Goal: Information Seeking & Learning: Learn about a topic

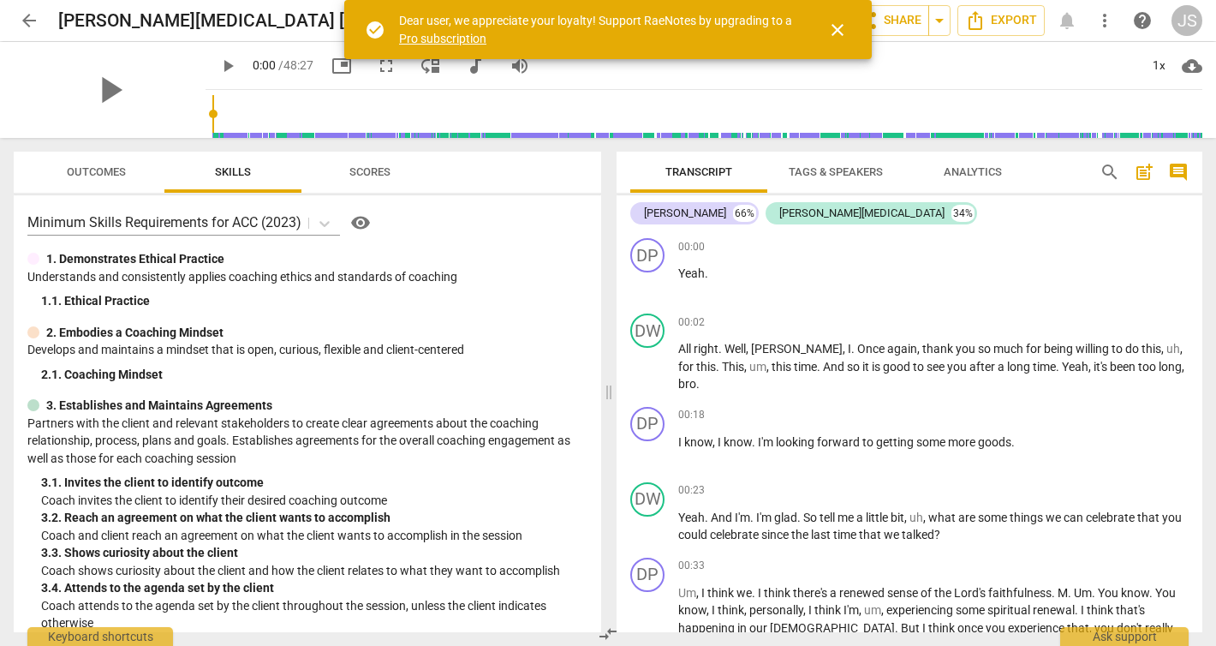
click at [837, 28] on span "close" at bounding box center [837, 30] width 21 height 21
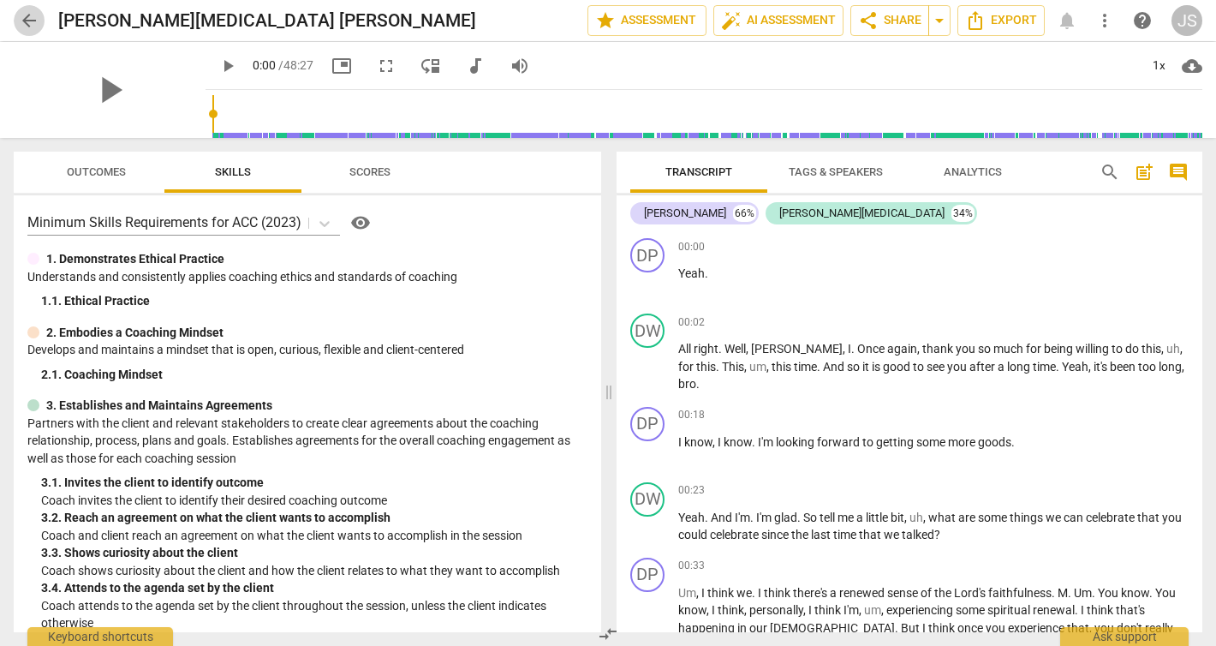
click at [31, 10] on span "arrow_back" at bounding box center [29, 20] width 21 height 21
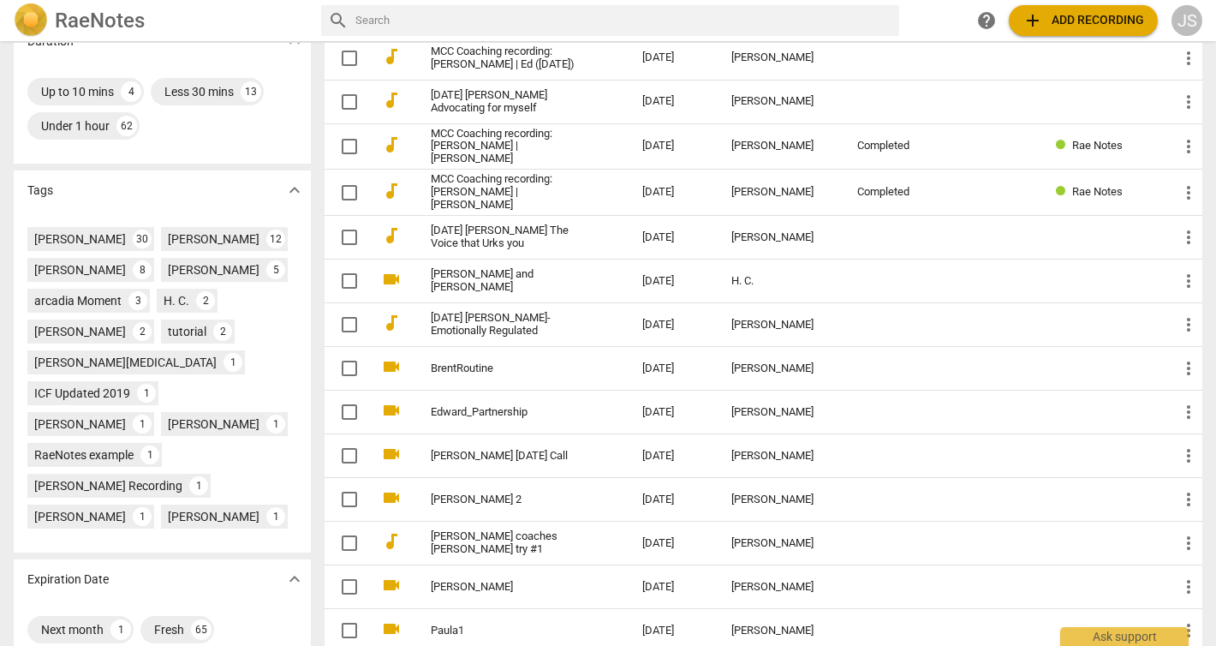
scroll to position [481, 0]
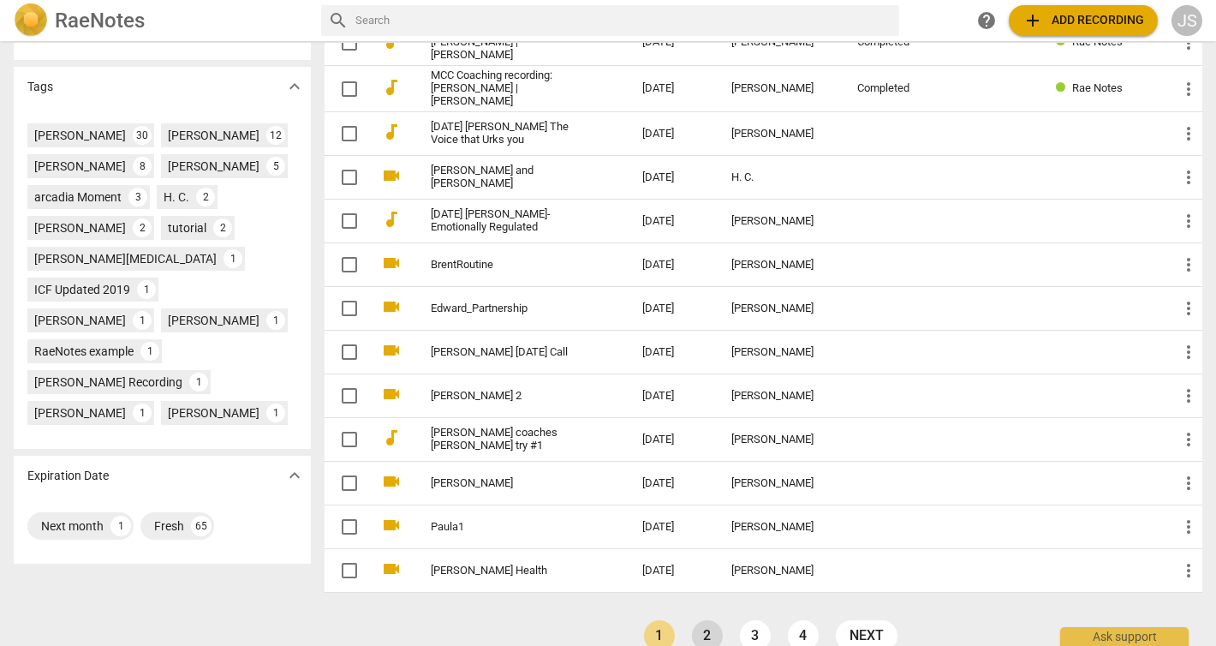
click at [711, 620] on link "2" at bounding box center [707, 635] width 31 height 31
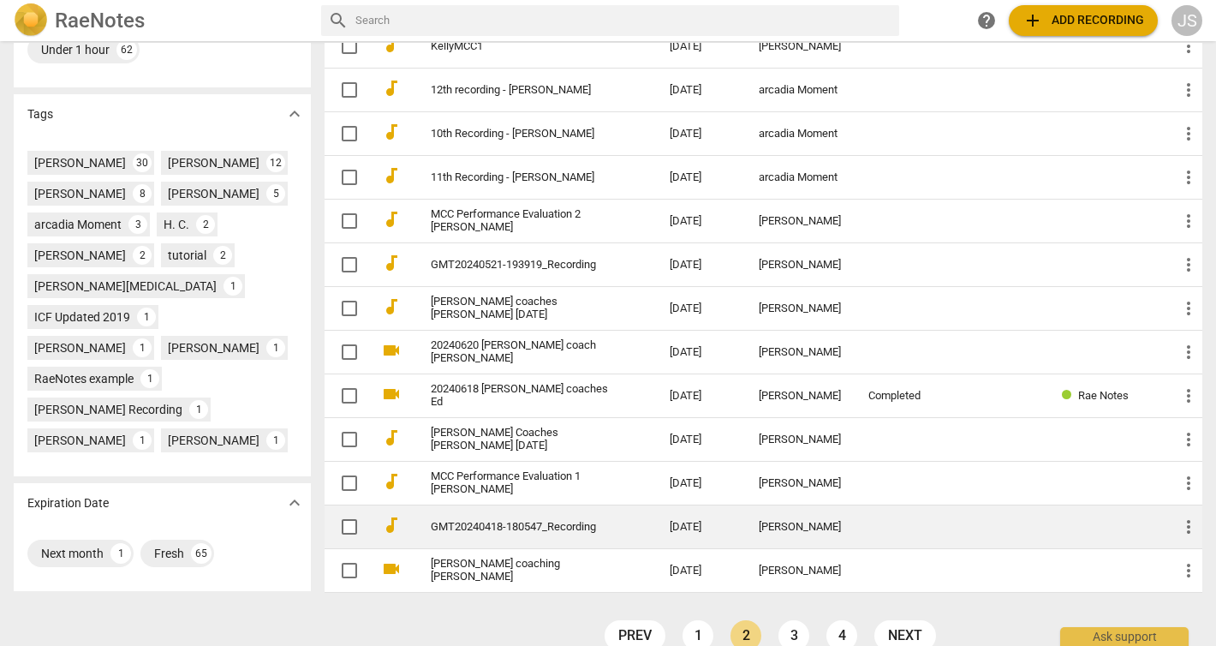
scroll to position [479, 0]
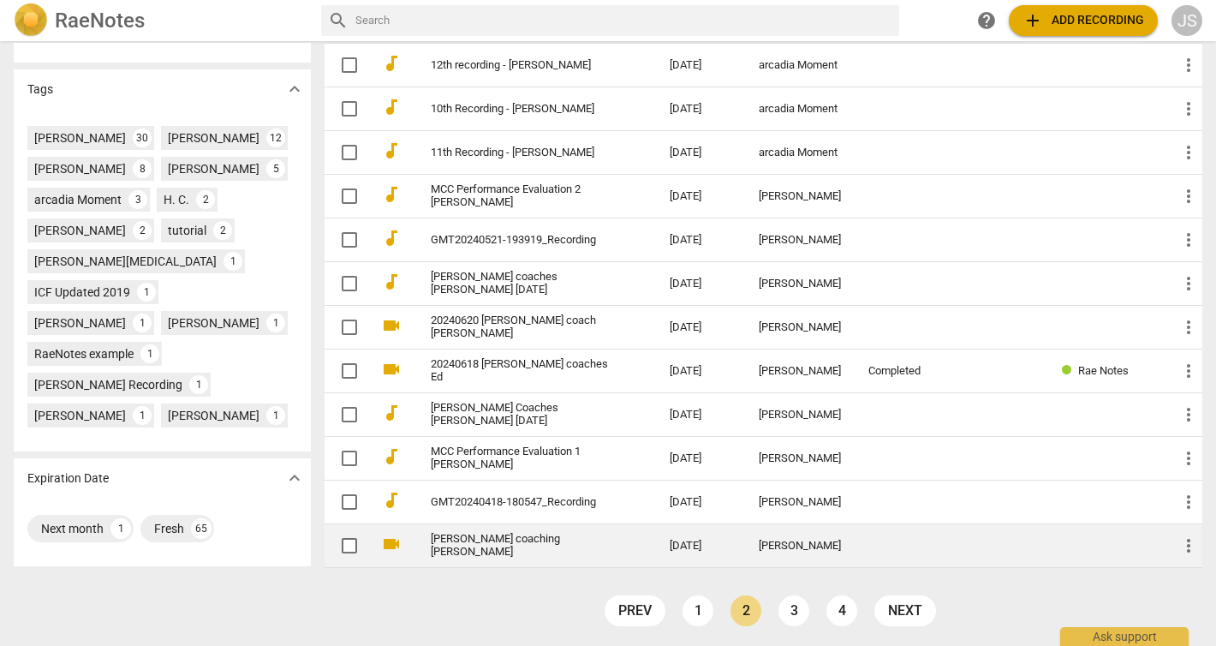
click at [468, 535] on td "Jamie coaching Silvia" at bounding box center [533, 546] width 246 height 44
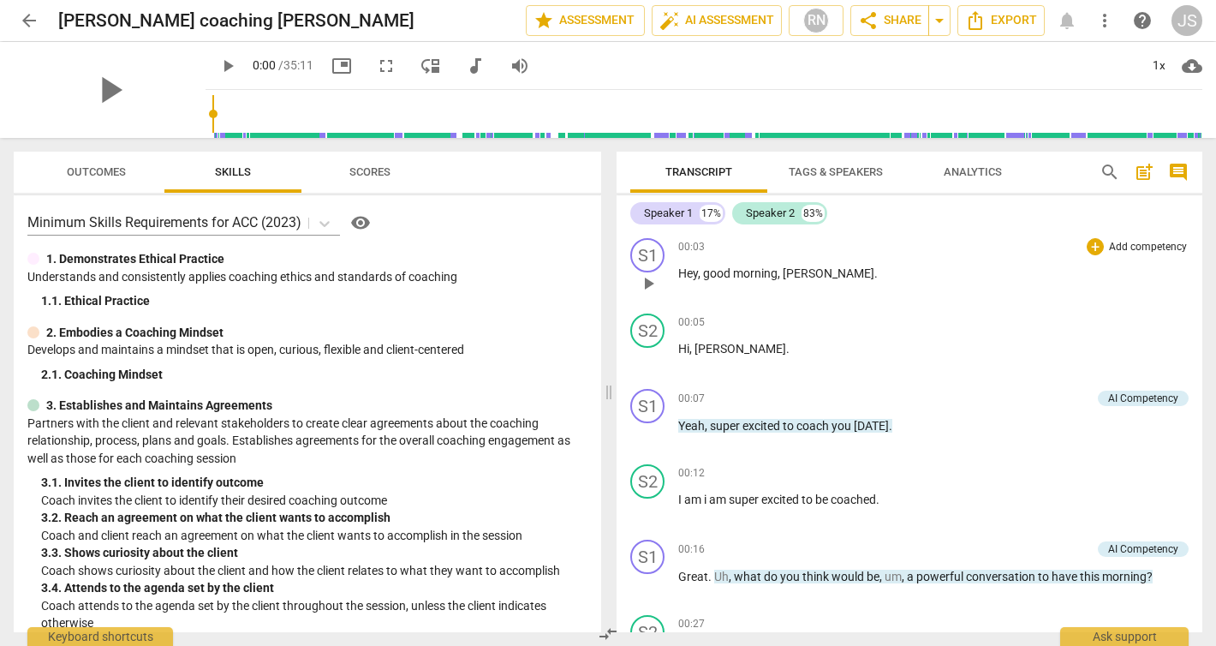
click at [649, 283] on span "play_arrow" at bounding box center [648, 283] width 21 height 21
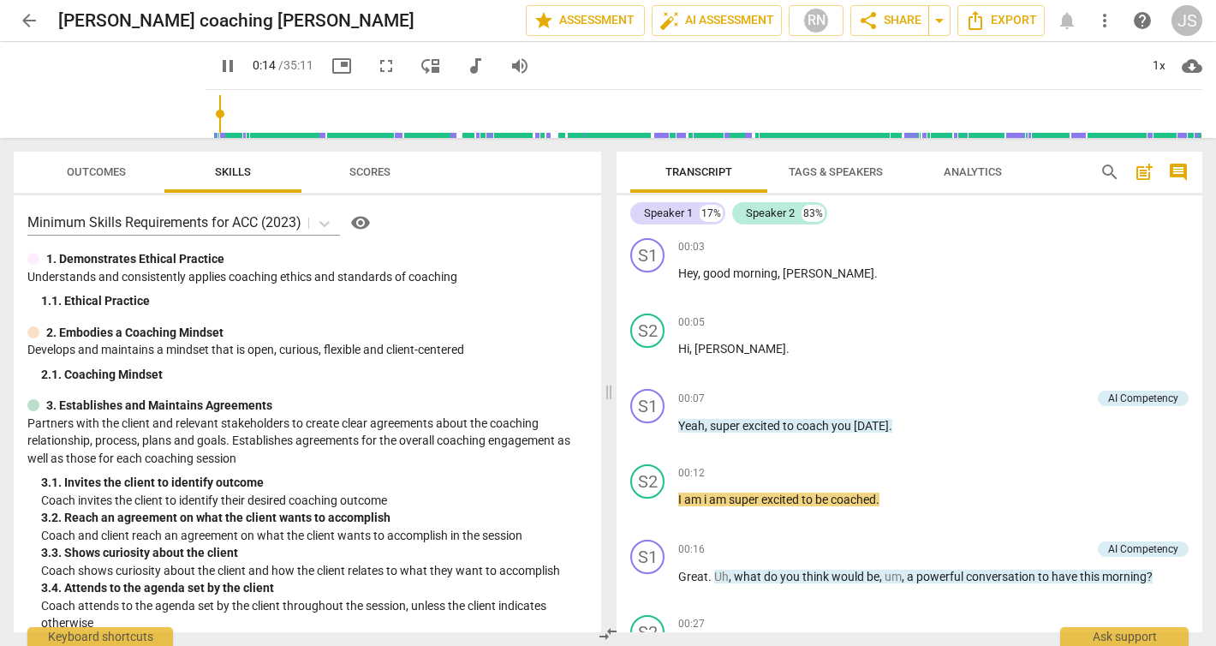
type input "15"
click at [28, 17] on span "arrow_back" at bounding box center [29, 20] width 21 height 21
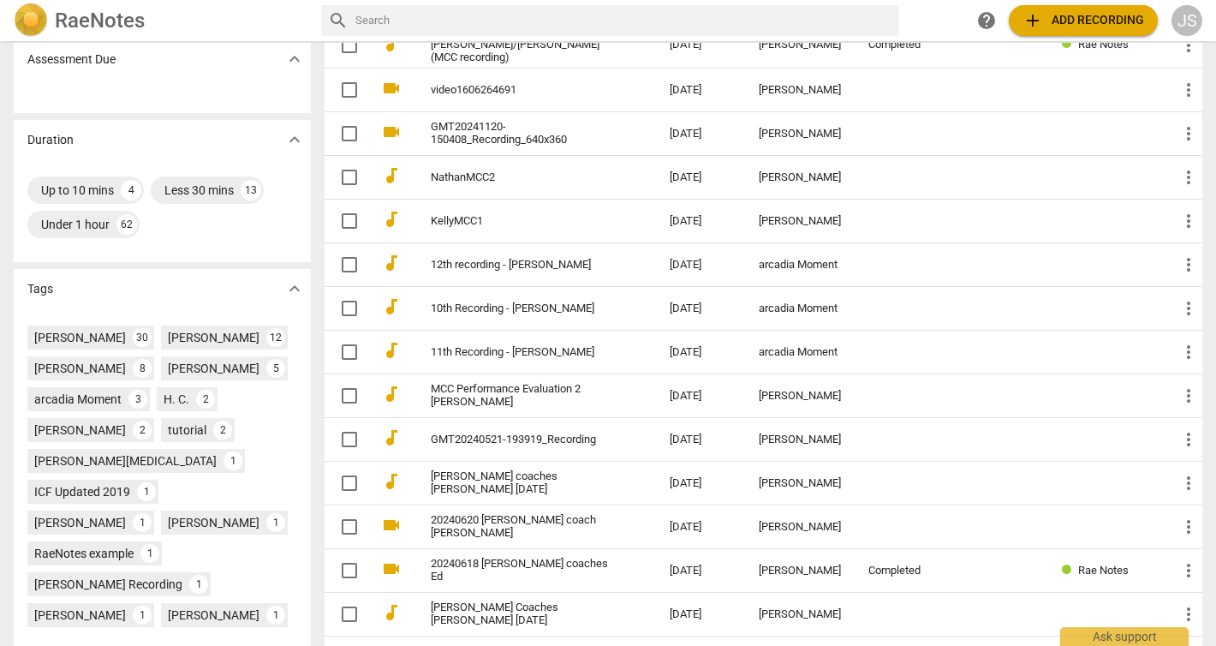
scroll to position [479, 0]
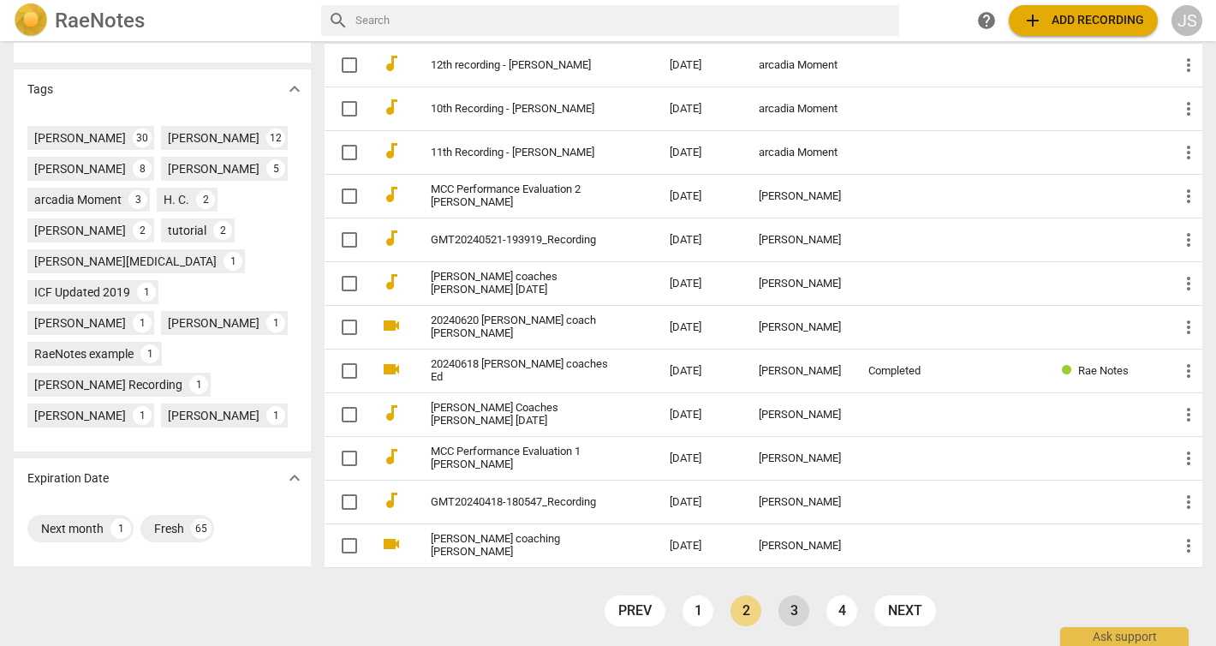
click at [787, 604] on link "3" at bounding box center [794, 610] width 31 height 31
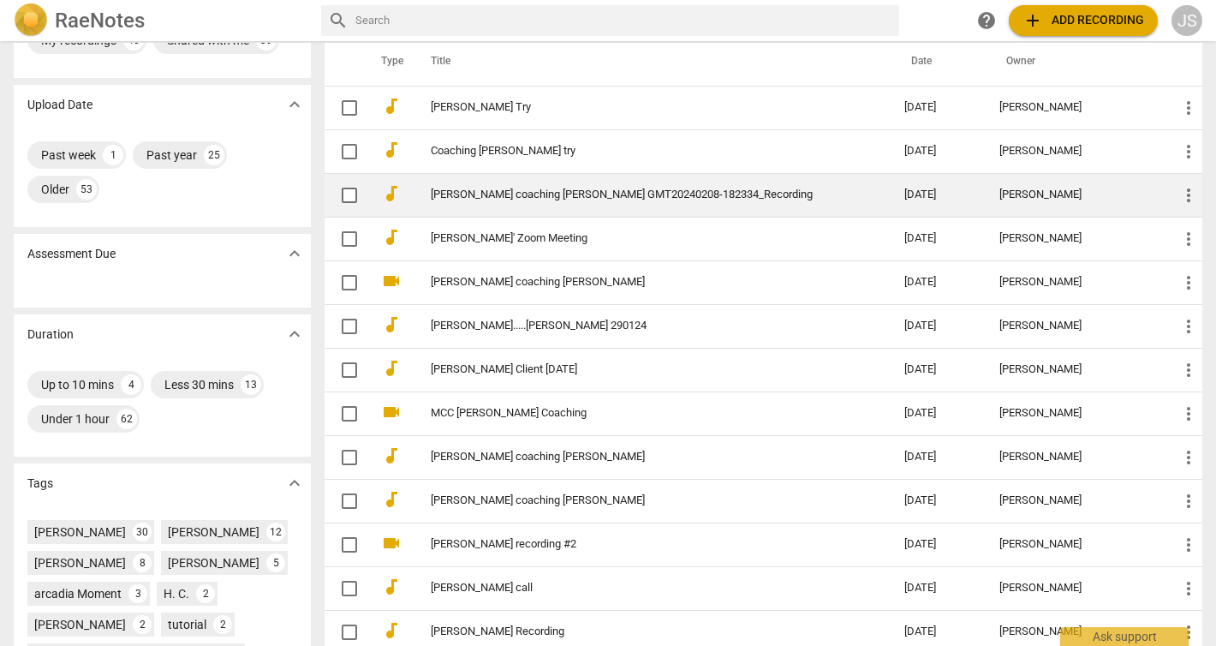
scroll to position [87, 0]
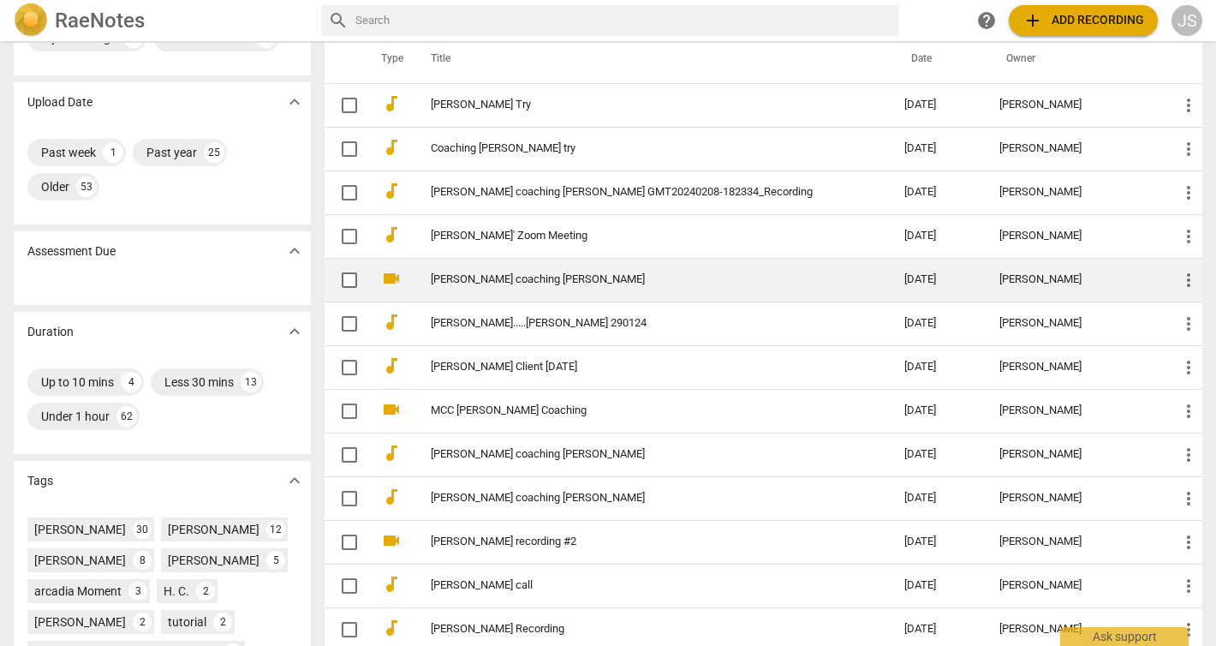
click at [534, 283] on link "[PERSON_NAME] coaching [PERSON_NAME]" at bounding box center [637, 279] width 412 height 13
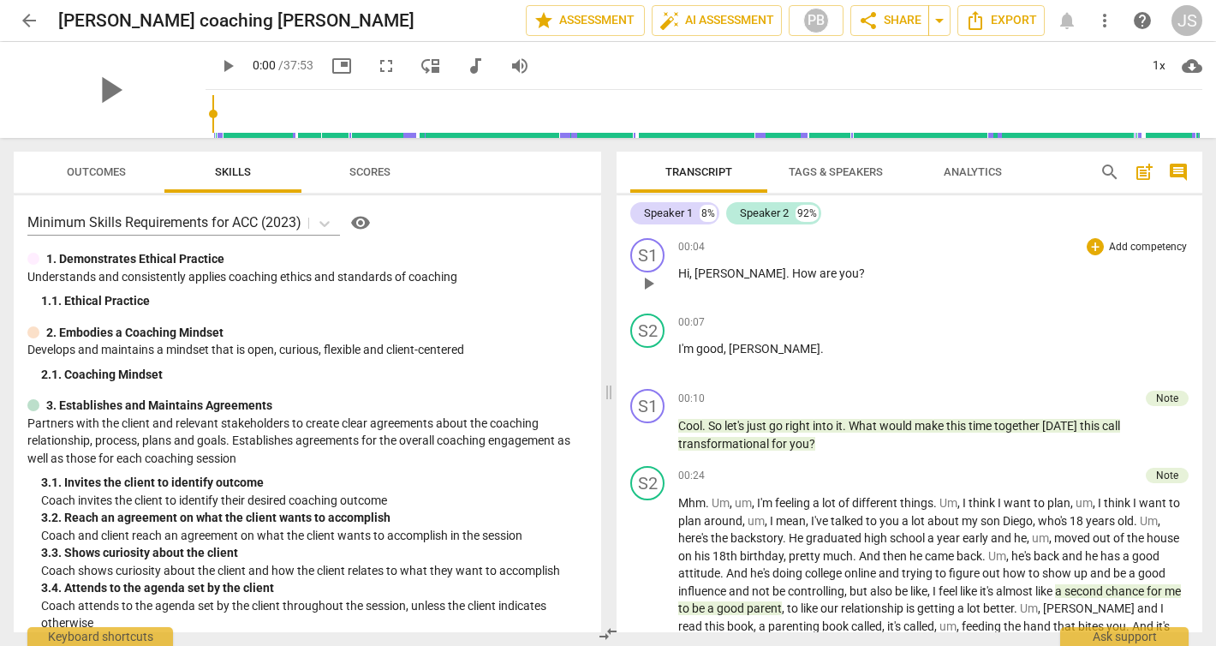
drag, startPoint x: 676, startPoint y: 268, endPoint x: 782, endPoint y: 278, distance: 106.7
click at [782, 278] on div "S1 play_arrow pause 00:04 + Add competency keyboard_arrow_right Hi , Jamie . Ho…" at bounding box center [910, 268] width 586 height 75
drag, startPoint x: 683, startPoint y: 275, endPoint x: 842, endPoint y: 622, distance: 381.4
click at [842, 622] on div "S1 play_arrow pause 00:04 + Add competency keyboard_arrow_right Hi , Jamie . Ho…" at bounding box center [910, 431] width 586 height 401
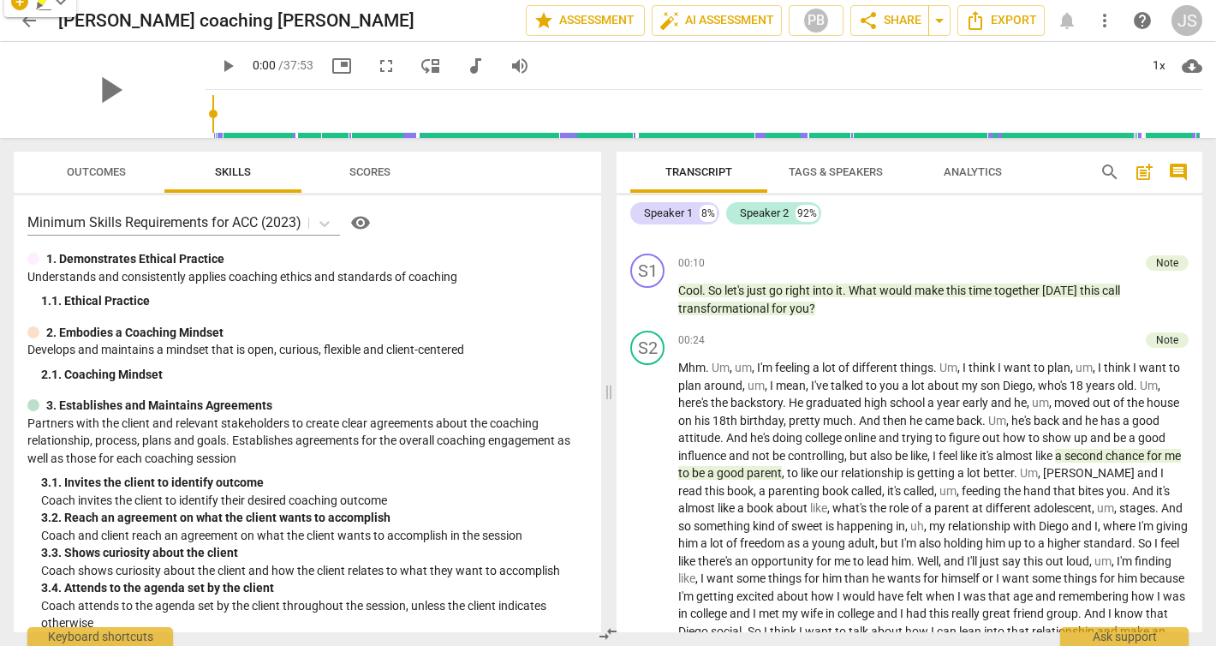
drag, startPoint x: 680, startPoint y: 274, endPoint x: 819, endPoint y: 648, distance: 399.2
click at [819, 0] on html "arrow_back Paula coaching Jamie edit star Assessment auto_fix_high AI Assessmen…" at bounding box center [608, 0] width 1216 height 0
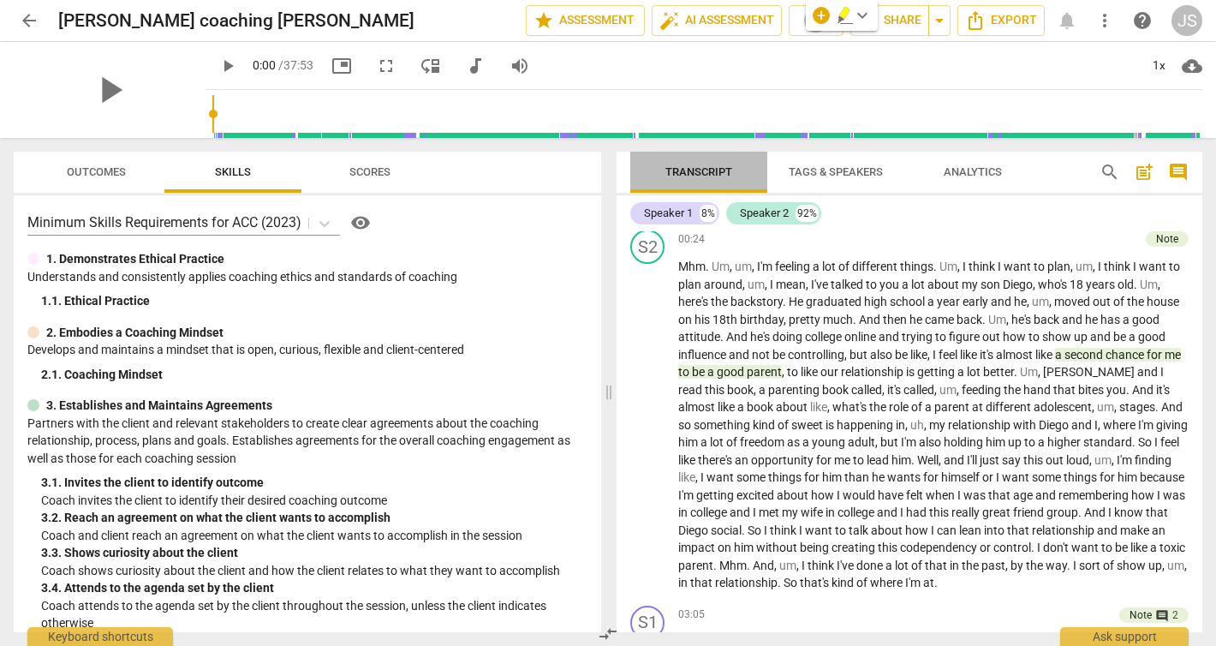
click at [711, 172] on span "Transcript" at bounding box center [698, 171] width 67 height 13
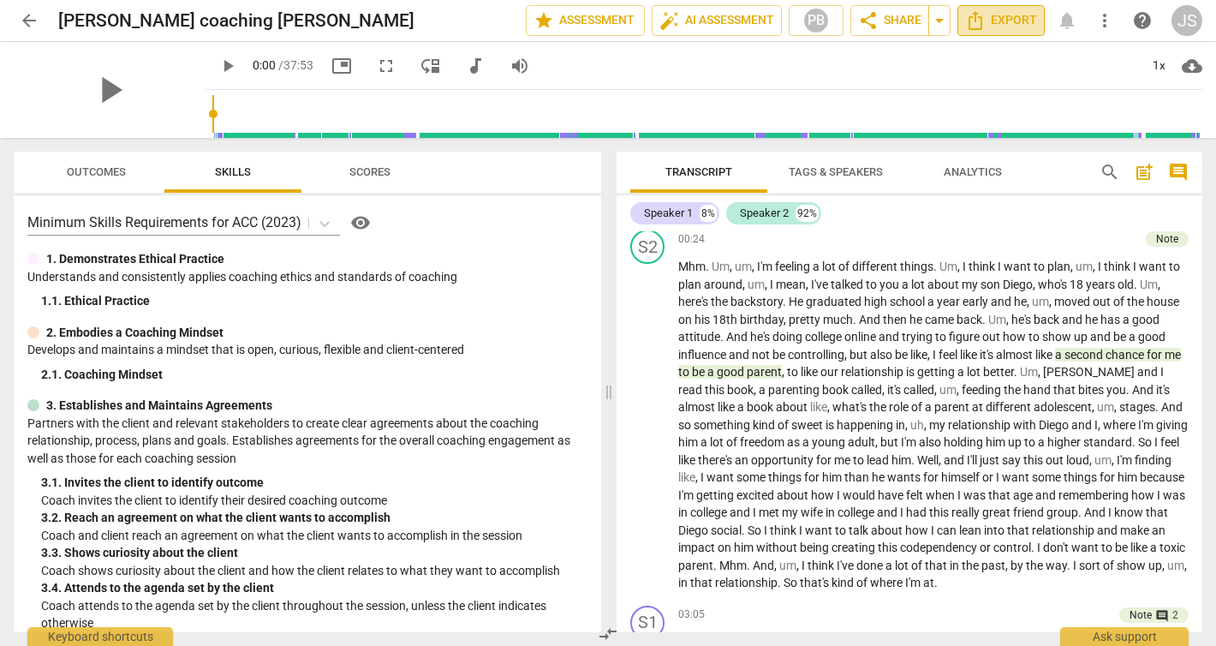
click at [1016, 24] on span "Export" at bounding box center [1001, 20] width 72 height 21
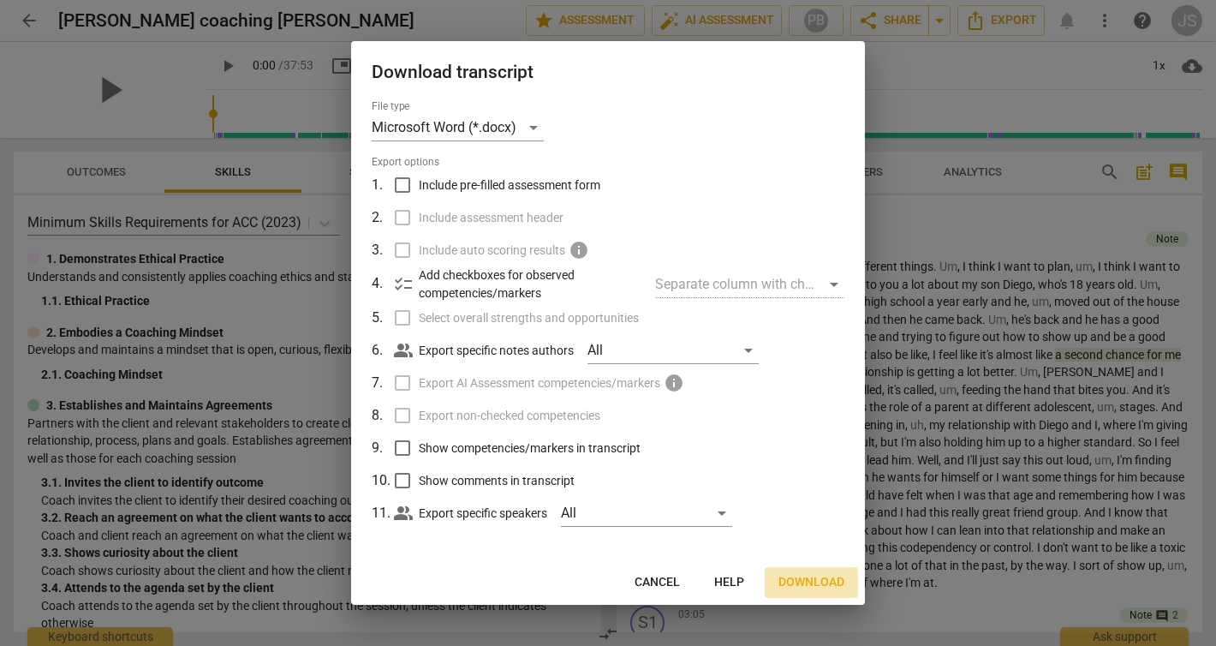
click at [823, 585] on span "Download" at bounding box center [812, 582] width 66 height 17
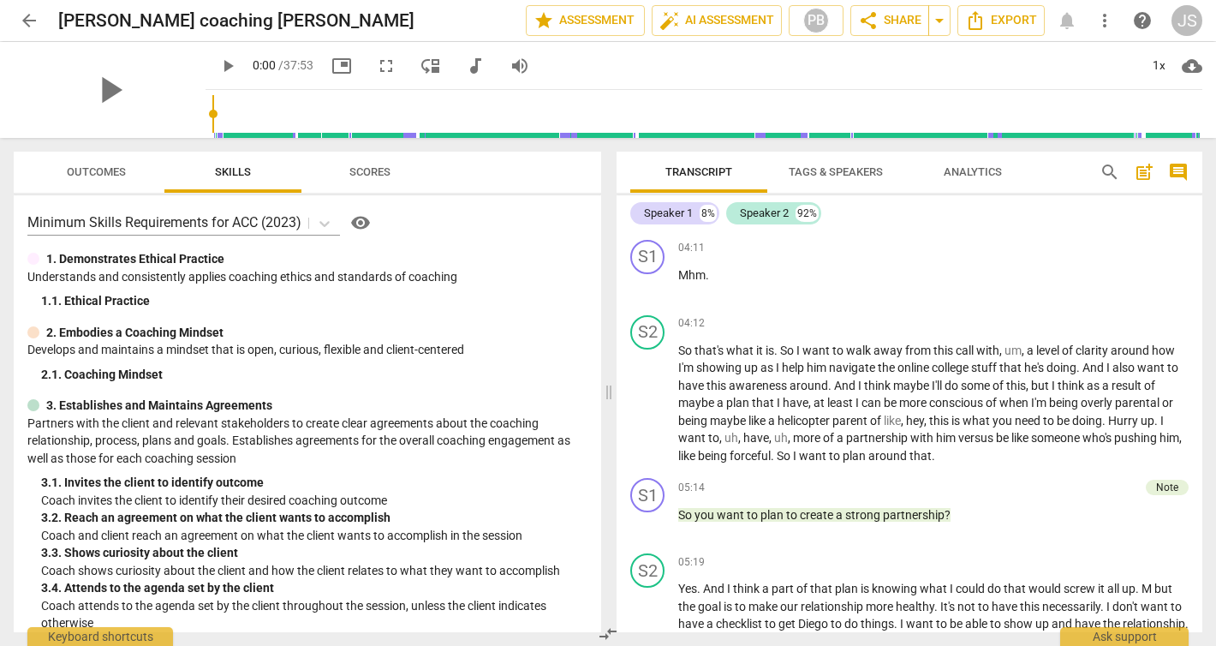
scroll to position [885, 0]
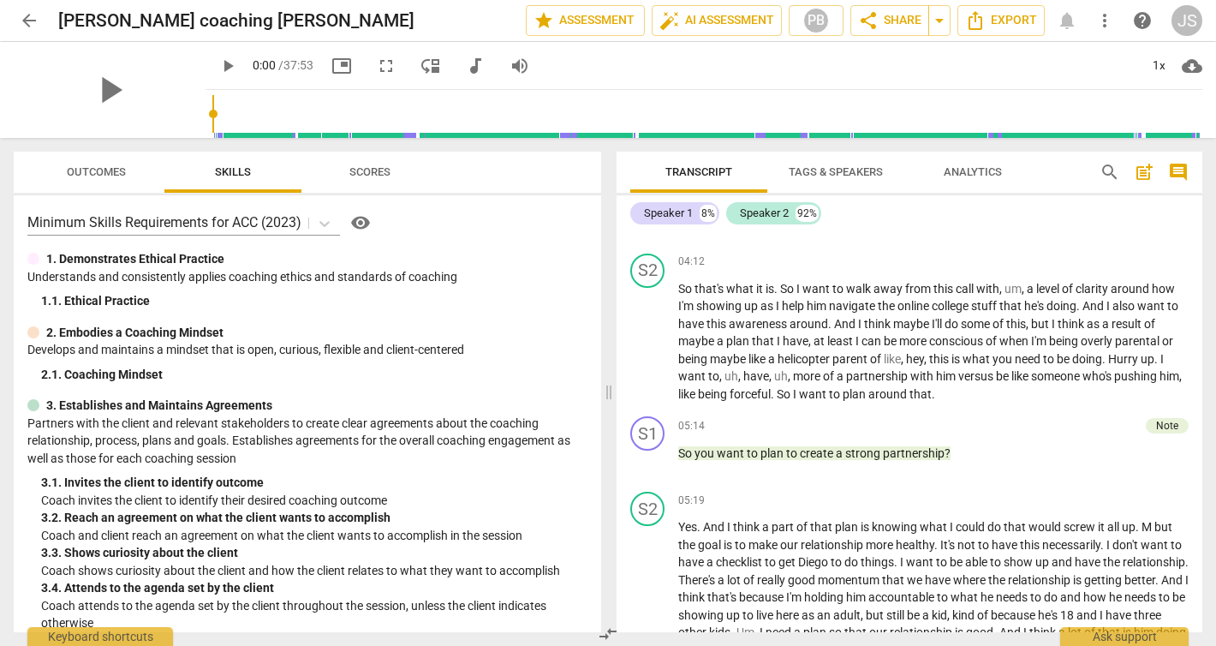
click at [982, 65] on div "play_arrow 0:00 / 37:53 picture_in_picture fullscreen move_down audiotrack volu…" at bounding box center [704, 66] width 997 height 48
click at [33, 27] on span "arrow_back" at bounding box center [29, 20] width 21 height 21
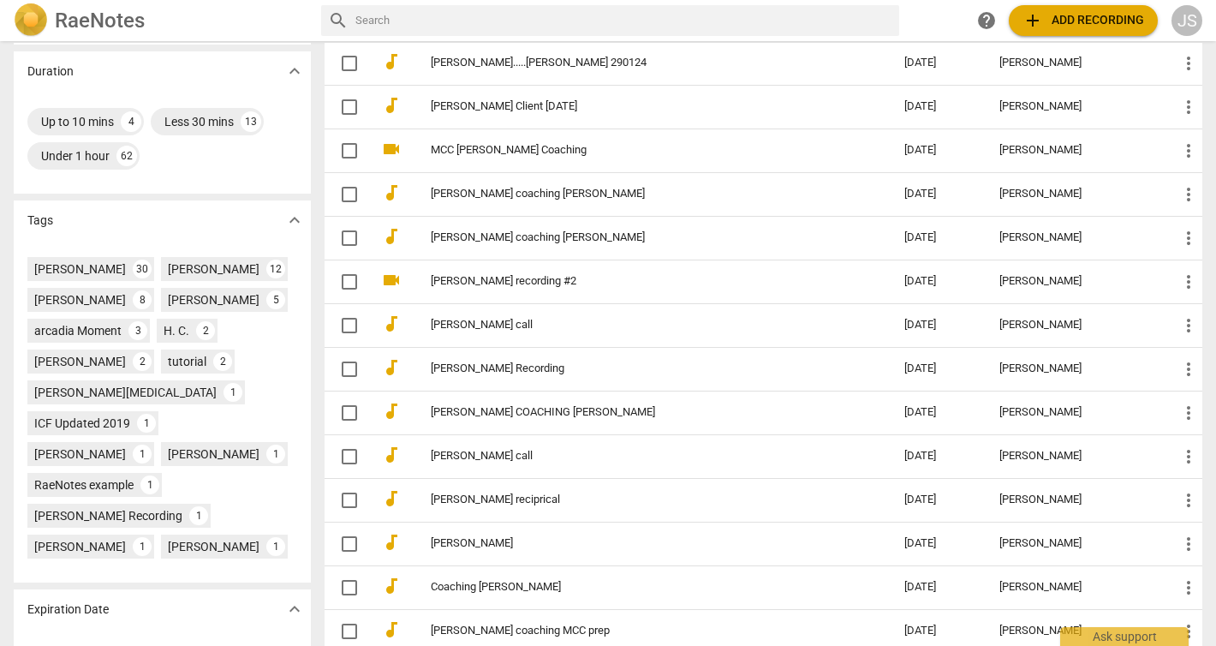
scroll to position [360, 0]
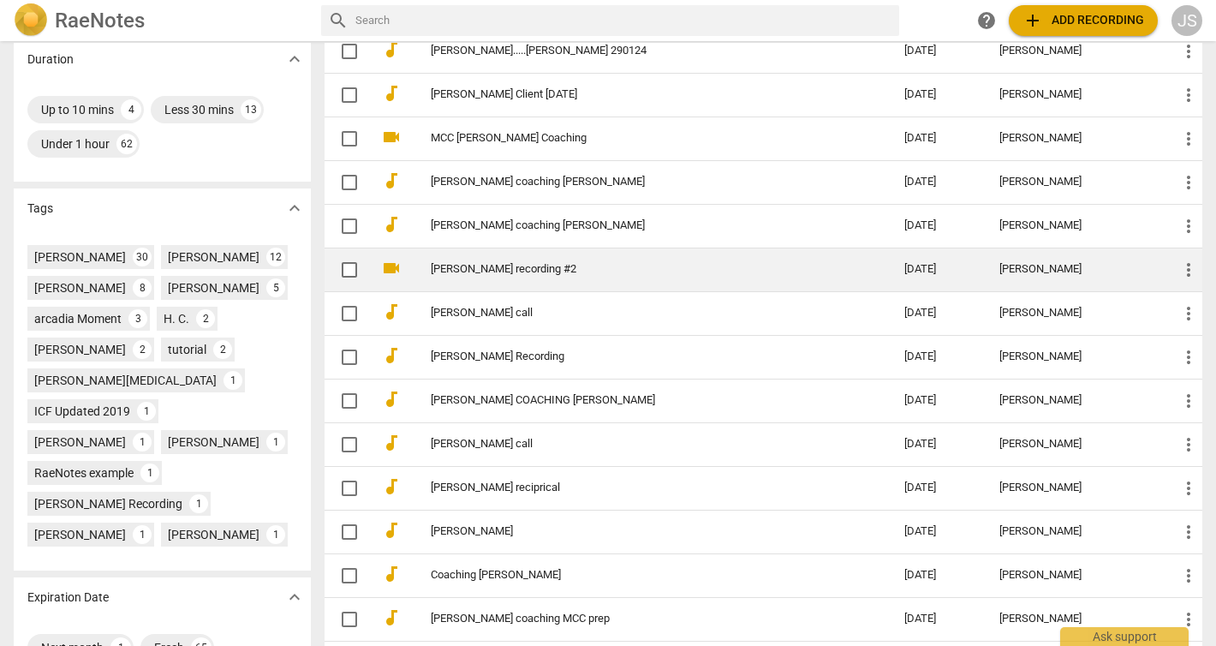
click at [516, 265] on link "[PERSON_NAME] recording #2" at bounding box center [637, 269] width 412 height 13
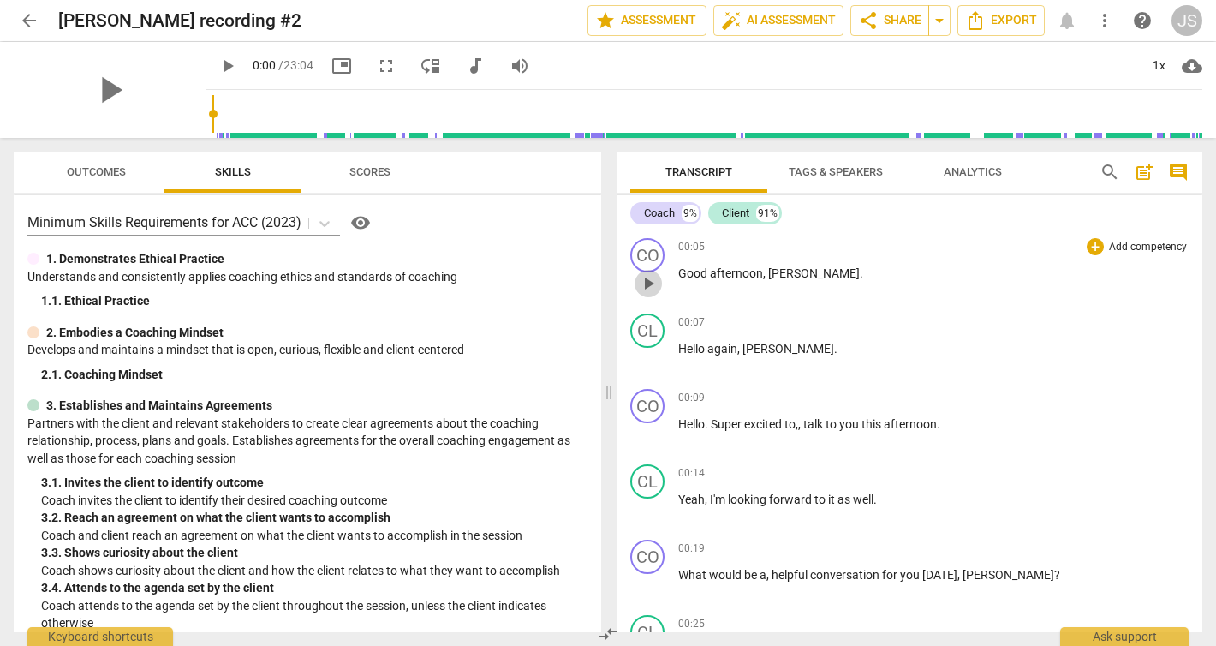
click at [648, 279] on span "play_arrow" at bounding box center [648, 283] width 21 height 21
click at [653, 285] on span "pause" at bounding box center [648, 283] width 21 height 21
type input "8"
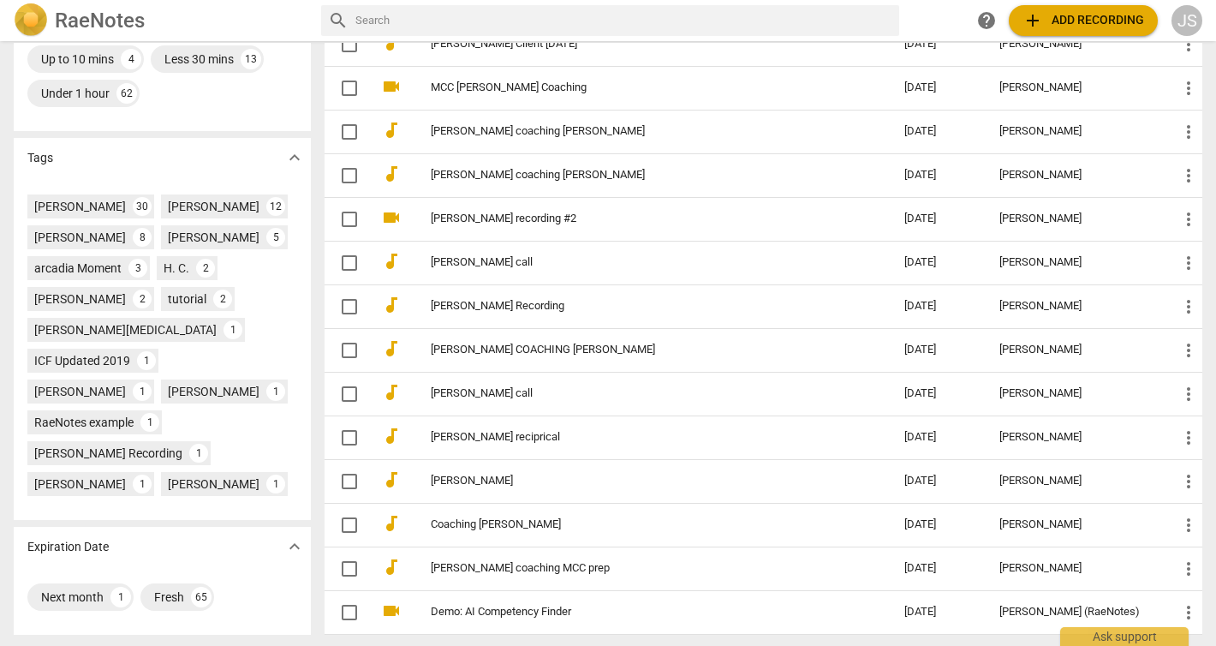
scroll to position [479, 0]
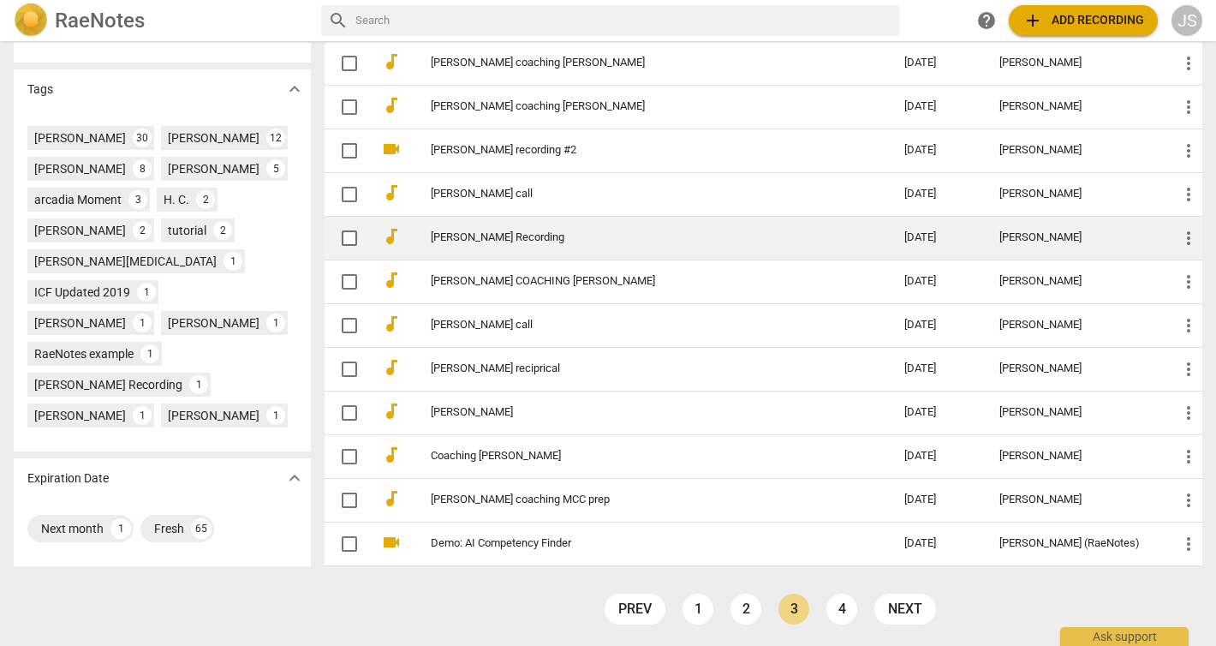
click at [517, 236] on link "[PERSON_NAME] Recording" at bounding box center [637, 237] width 412 height 13
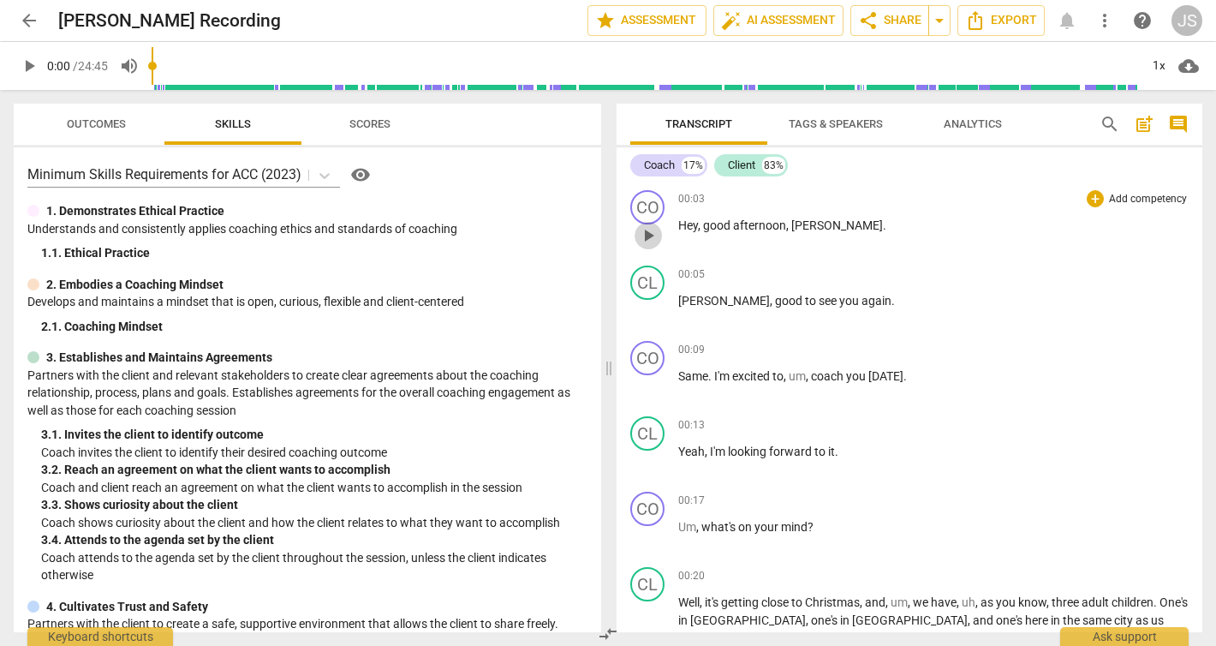
click at [651, 229] on span "play_arrow" at bounding box center [648, 235] width 21 height 21
click at [651, 229] on span "pause" at bounding box center [648, 235] width 21 height 21
type input "5"
click at [30, 15] on span "arrow_back" at bounding box center [29, 20] width 21 height 21
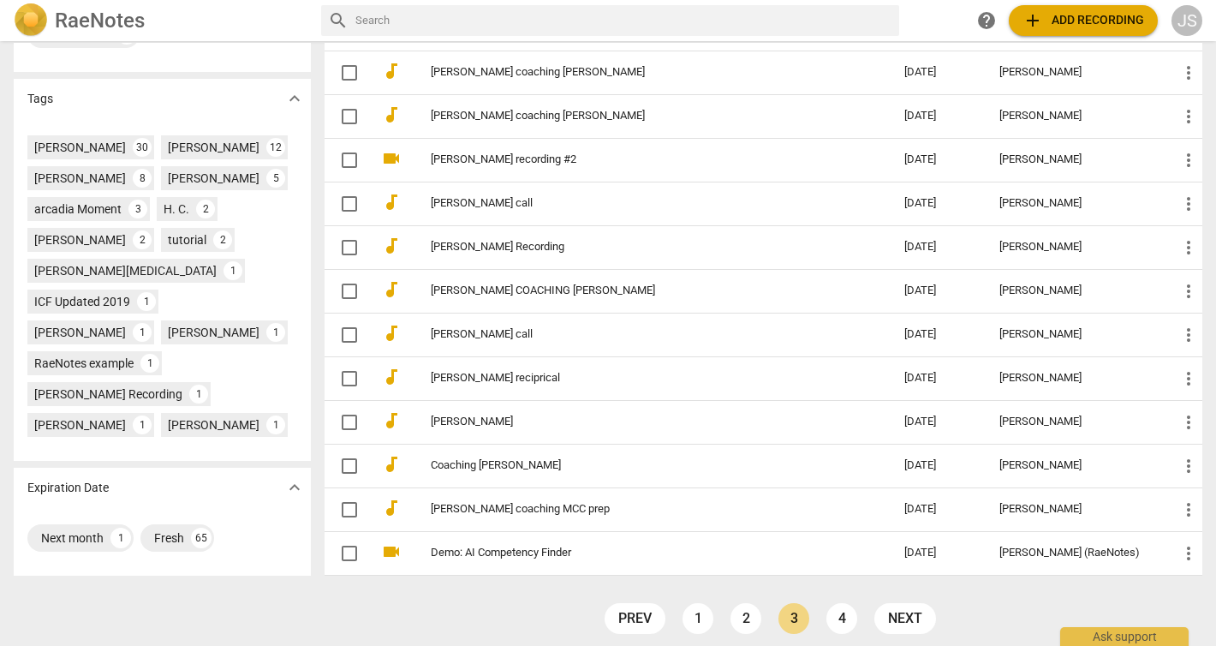
scroll to position [479, 0]
